Goal: Task Accomplishment & Management: Manage account settings

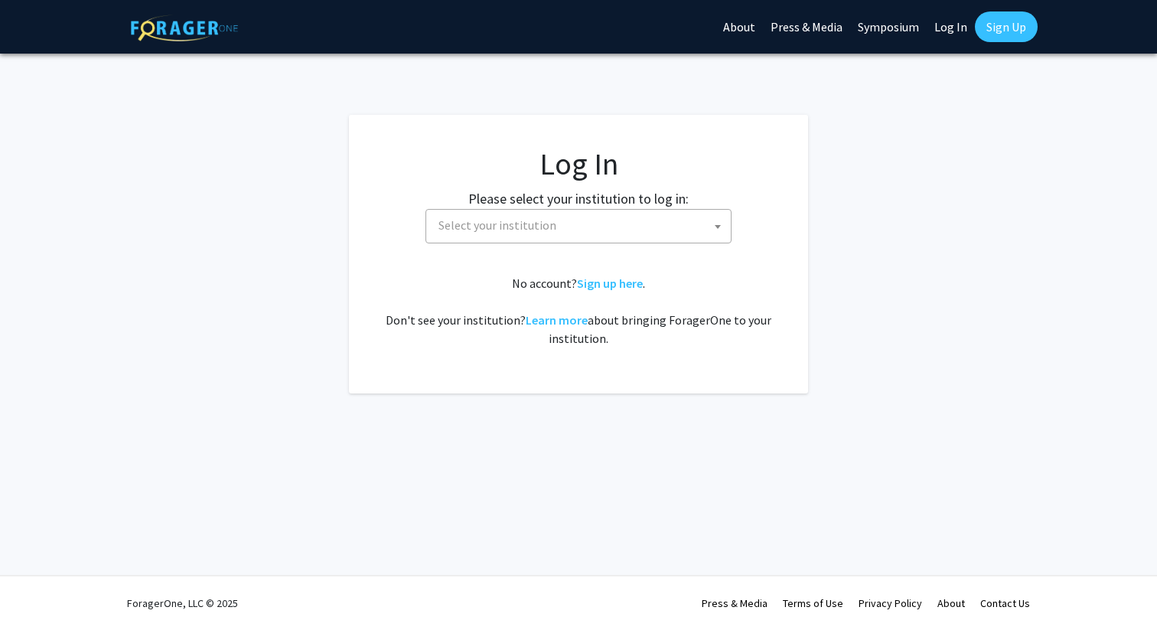
select select
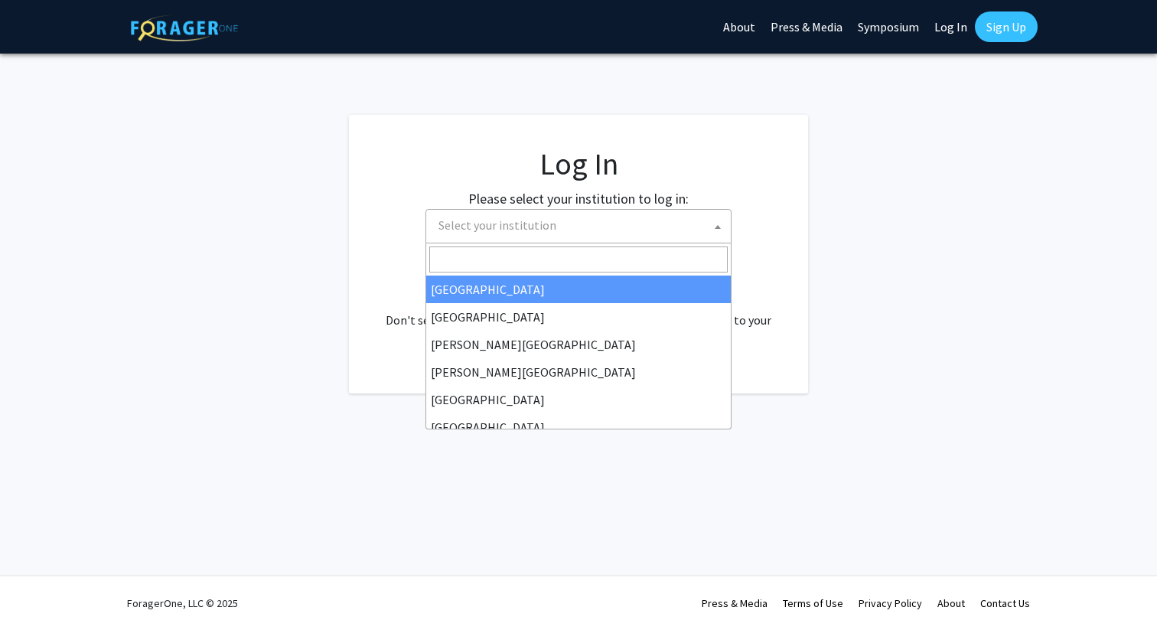
click at [541, 240] on span "Select your institution" at bounding box center [581, 225] width 298 height 31
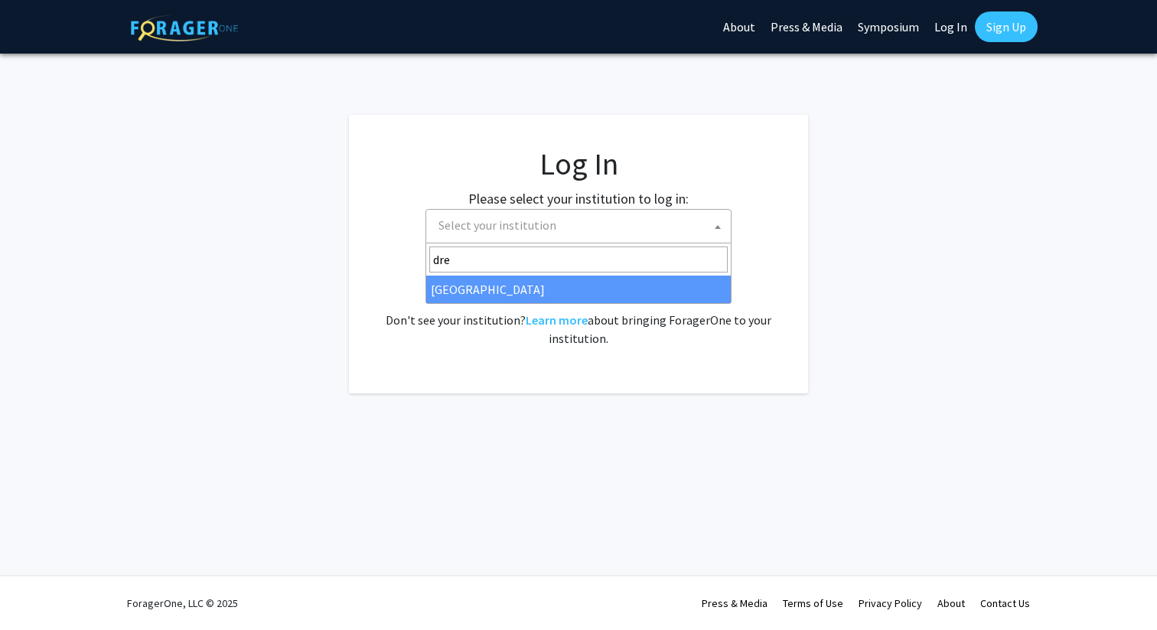
type input "dre"
select select "6"
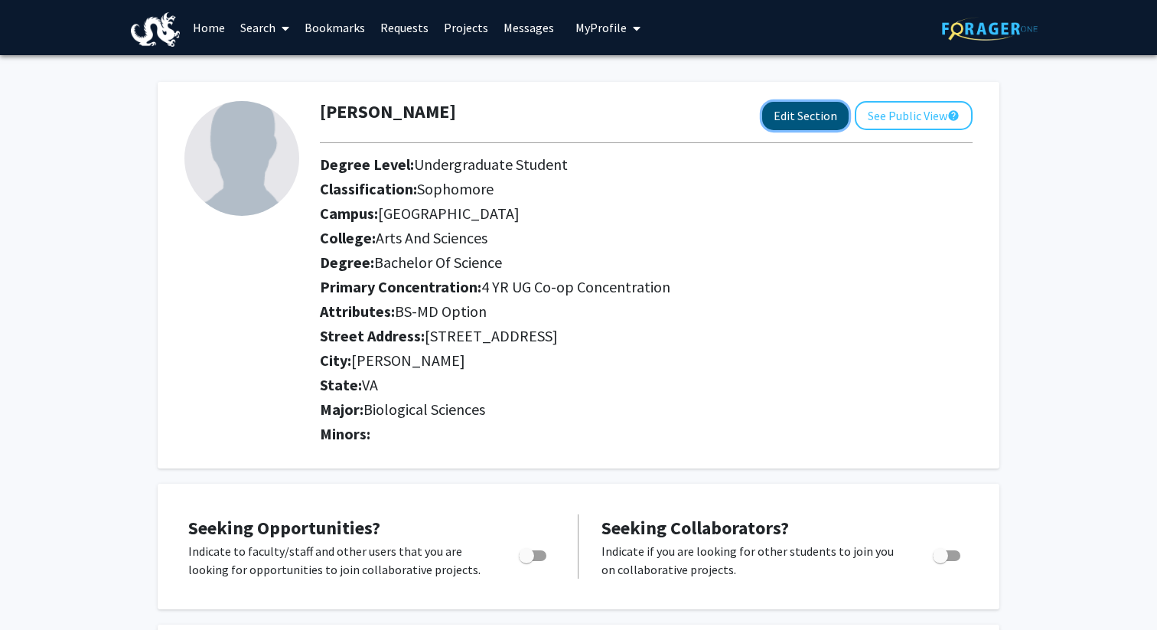
click at [815, 116] on button "Edit Section" at bounding box center [805, 116] width 86 height 28
select select "sophomore"
select select "University City"
select select "Arts and Sciences"
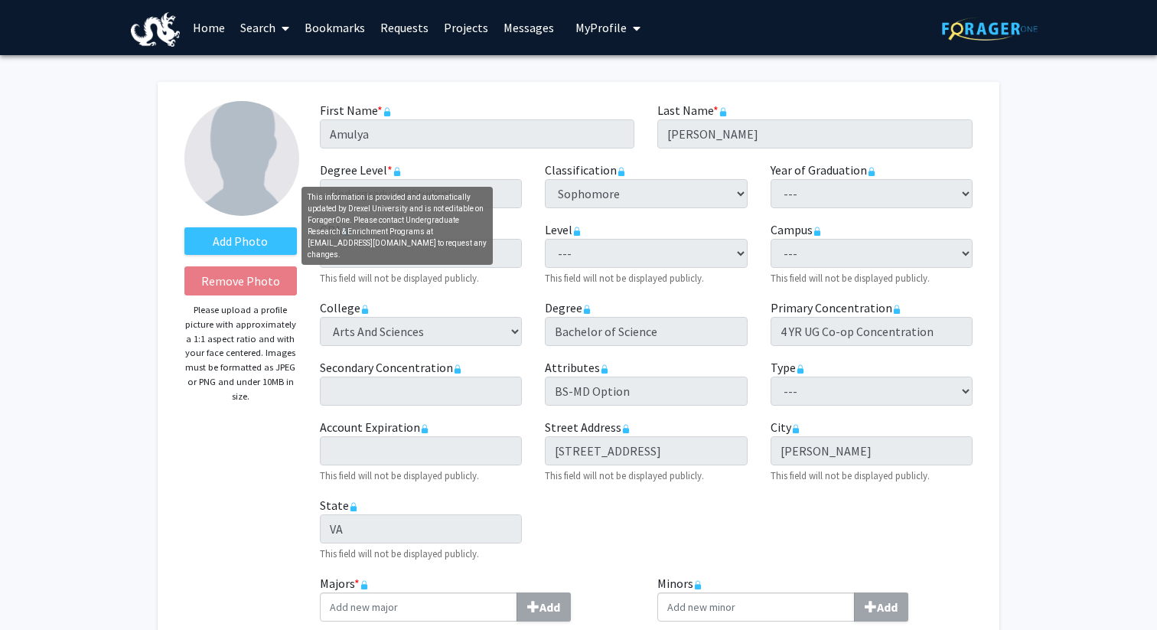
click at [397, 171] on rect "This information is provided and automatically updated by Drexel University and…" at bounding box center [397, 173] width 6 height 5
drag, startPoint x: 309, startPoint y: 243, endPoint x: 355, endPoint y: 243, distance: 45.9
click at [357, 243] on div "This information is provided and automatically updated by Drexel University and…" at bounding box center [396, 226] width 191 height 78
click at [355, 243] on div "This information is provided and automatically updated by Drexel University and…" at bounding box center [396, 226] width 191 height 78
drag, startPoint x: 364, startPoint y: 243, endPoint x: 303, endPoint y: 243, distance: 61.2
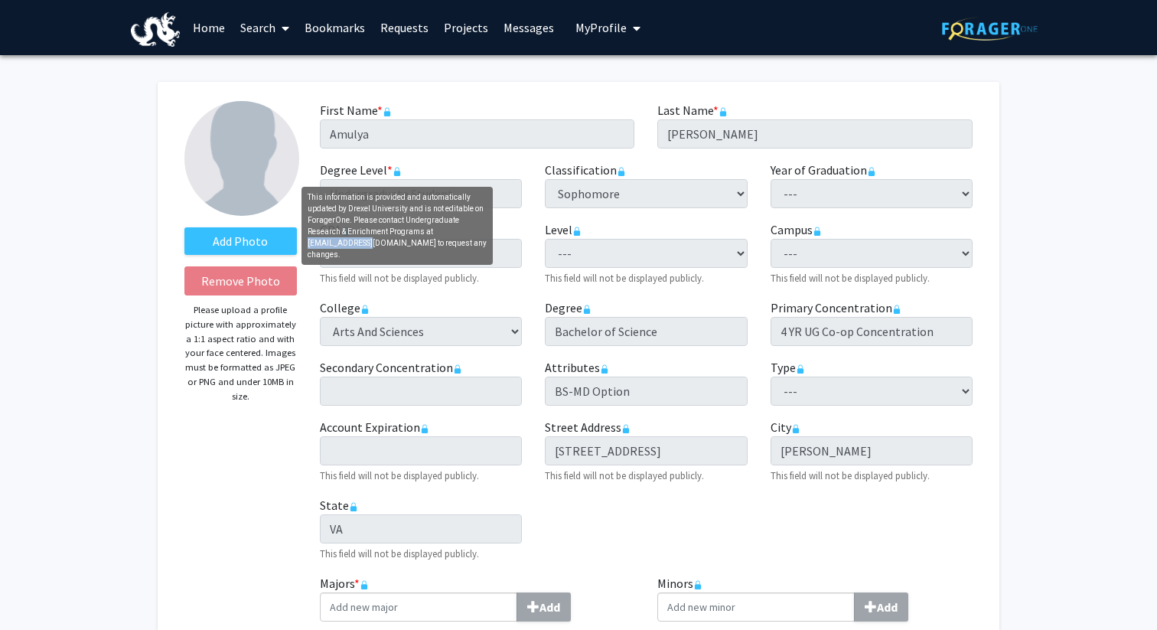
click at [303, 243] on div "This information is provided and automatically updated by Drexel University and…" at bounding box center [396, 226] width 191 height 78
copy div "urep@drexel.edu"
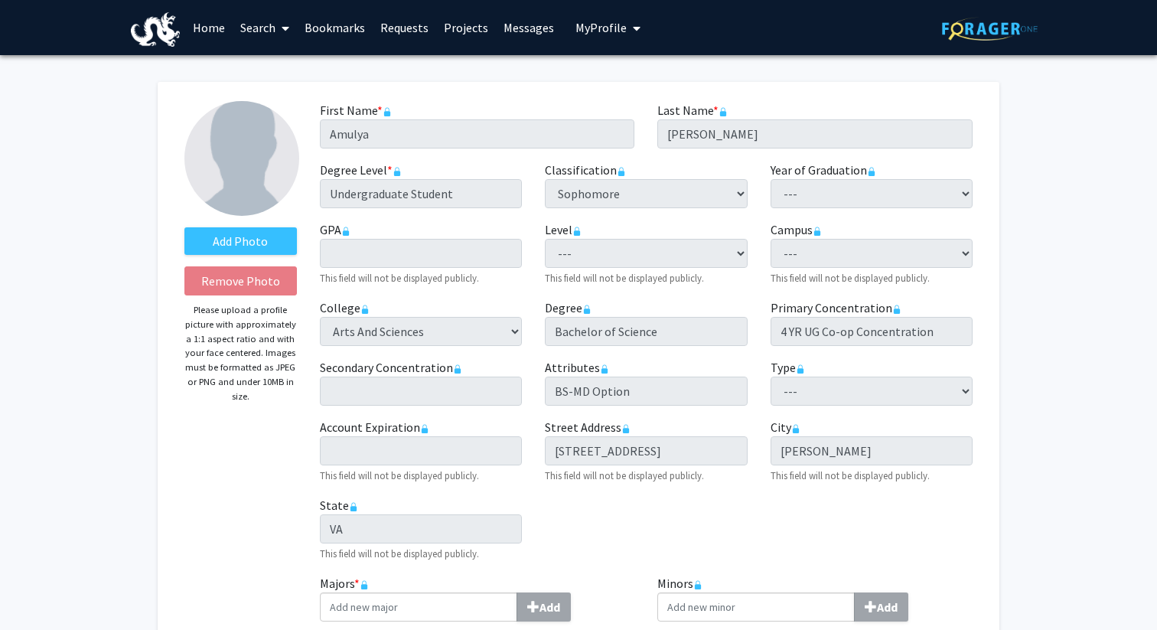
click at [599, 34] on span "My Profile" at bounding box center [600, 27] width 51 height 15
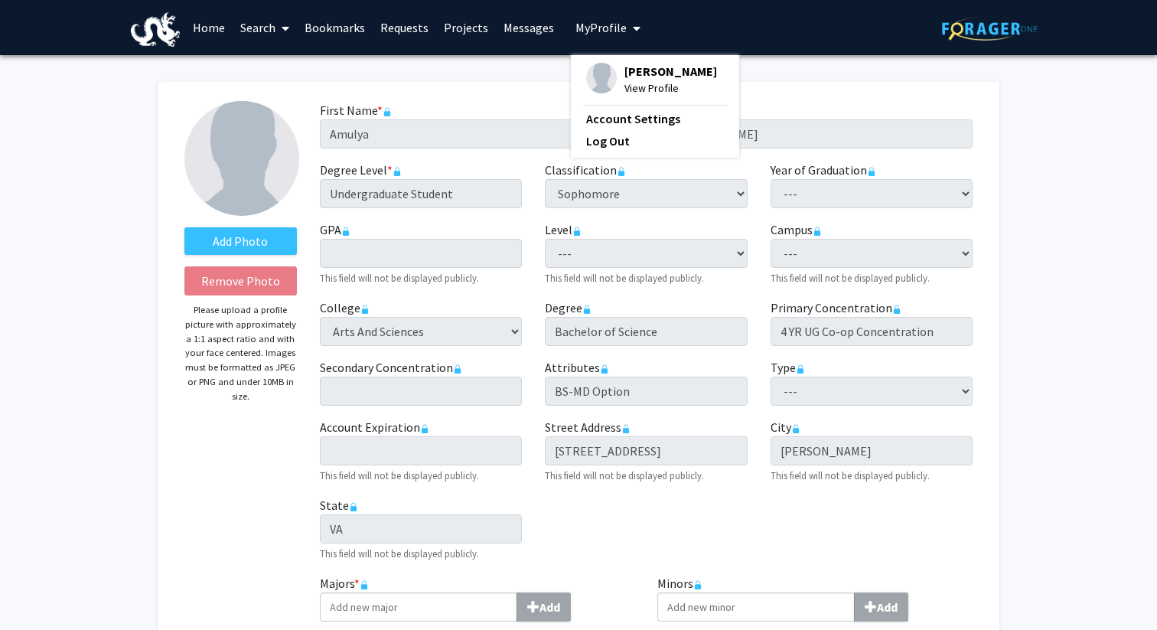
click at [624, 77] on span "Amulya Arakala" at bounding box center [670, 71] width 93 height 17
